Goal: Task Accomplishment & Management: Use online tool/utility

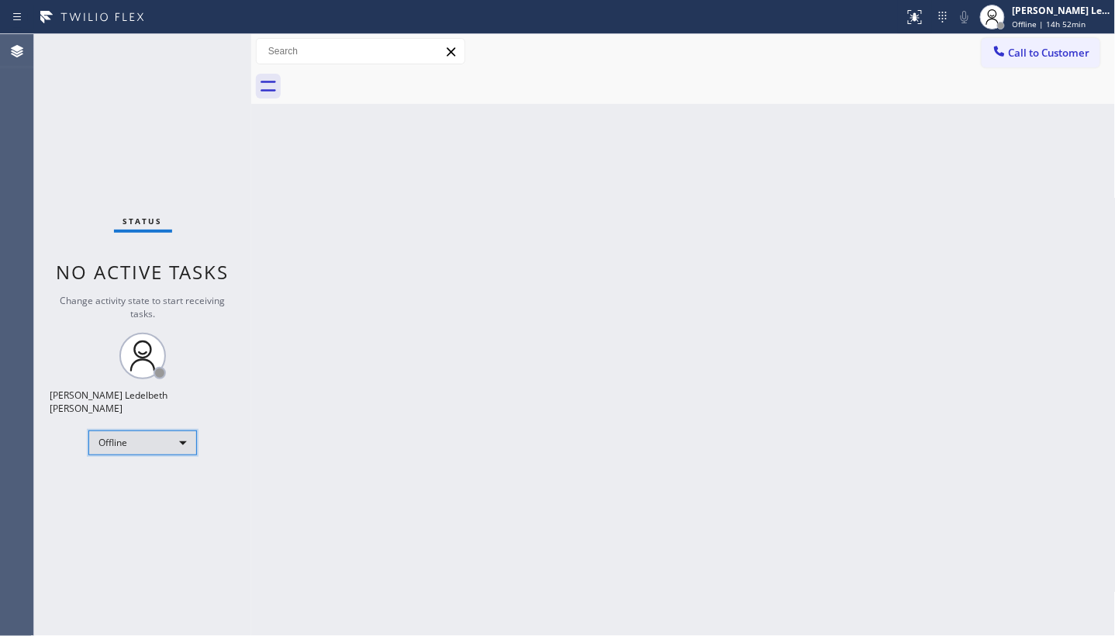
click at [106, 436] on div "Offline" at bounding box center [142, 442] width 109 height 25
click at [155, 498] on li "Unavailable" at bounding box center [141, 496] width 105 height 19
click at [62, 335] on div "Status No active tasks Change activity state to start receiving tasks. Mitz [PE…" at bounding box center [142, 335] width 217 height 602
